Goal: Information Seeking & Learning: Learn about a topic

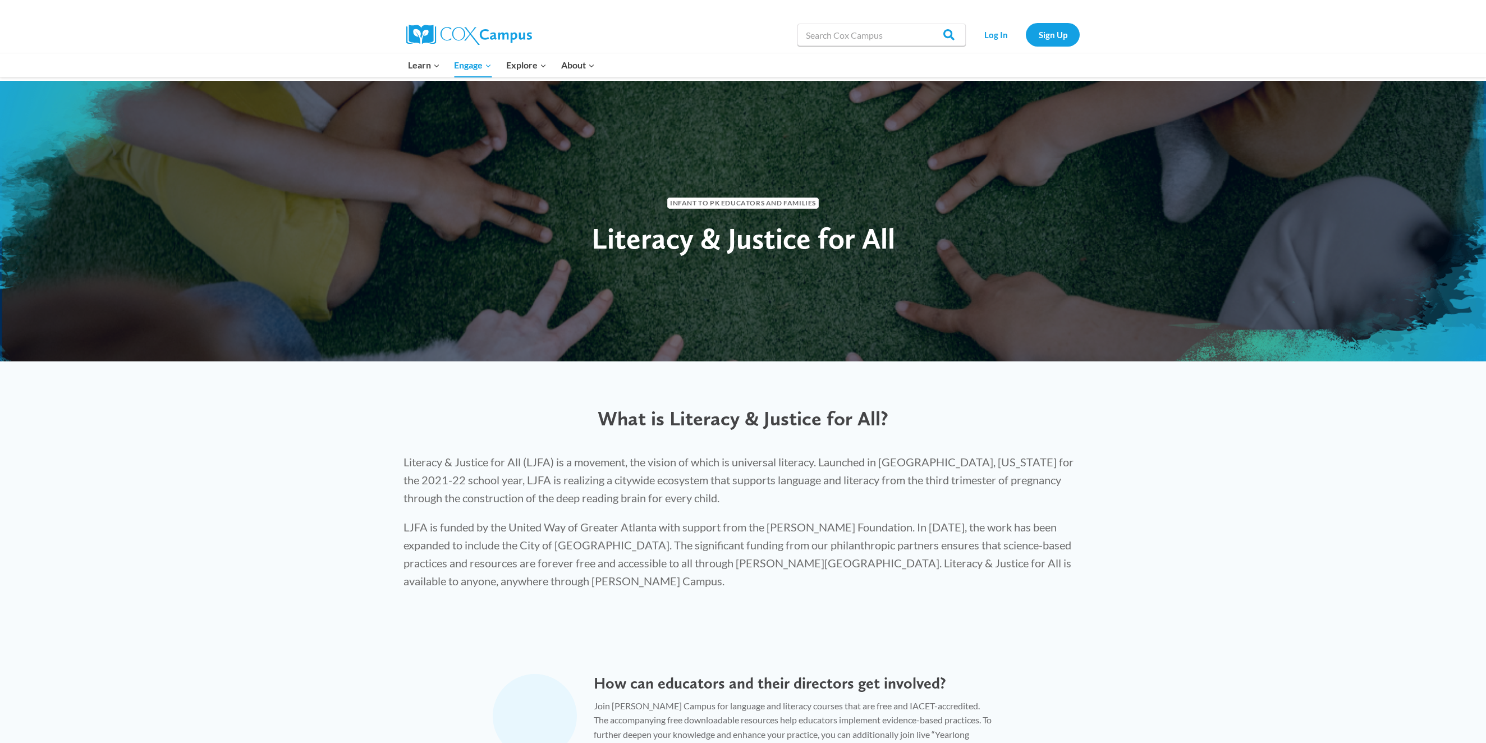
click at [512, 35] on img at bounding box center [469, 35] width 126 height 20
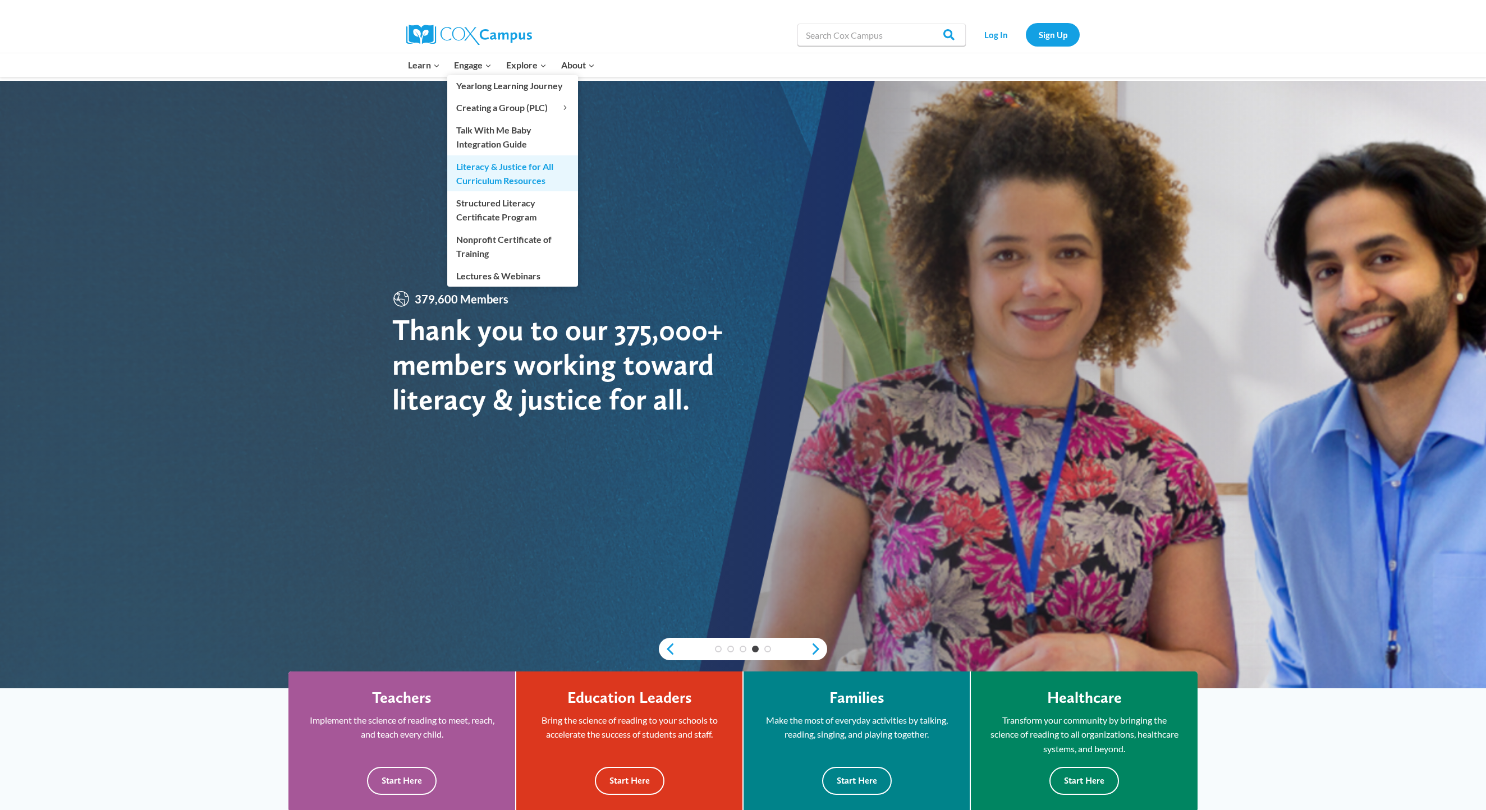
click at [486, 191] on link "Literacy & Justice for All Curriculum Resources" at bounding box center [512, 173] width 131 height 36
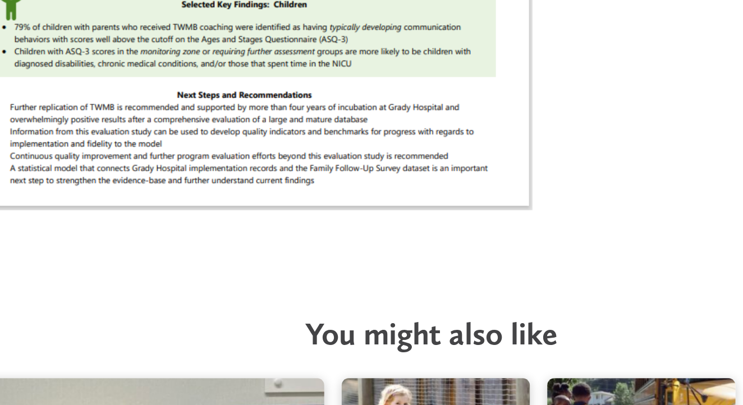
scroll to position [1327, 0]
